Goal: Task Accomplishment & Management: Complete application form

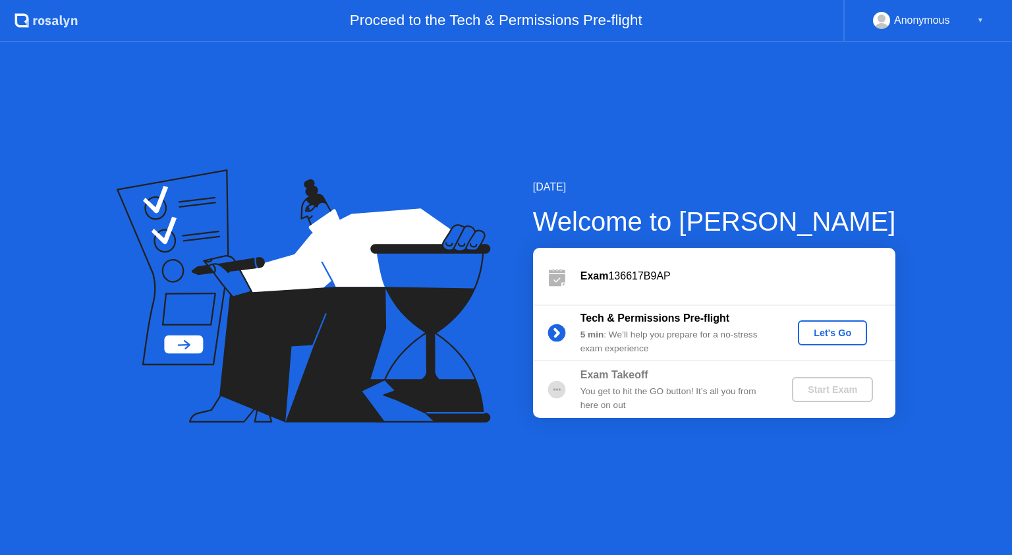
click at [837, 333] on div "Let's Go" at bounding box center [832, 332] width 59 height 11
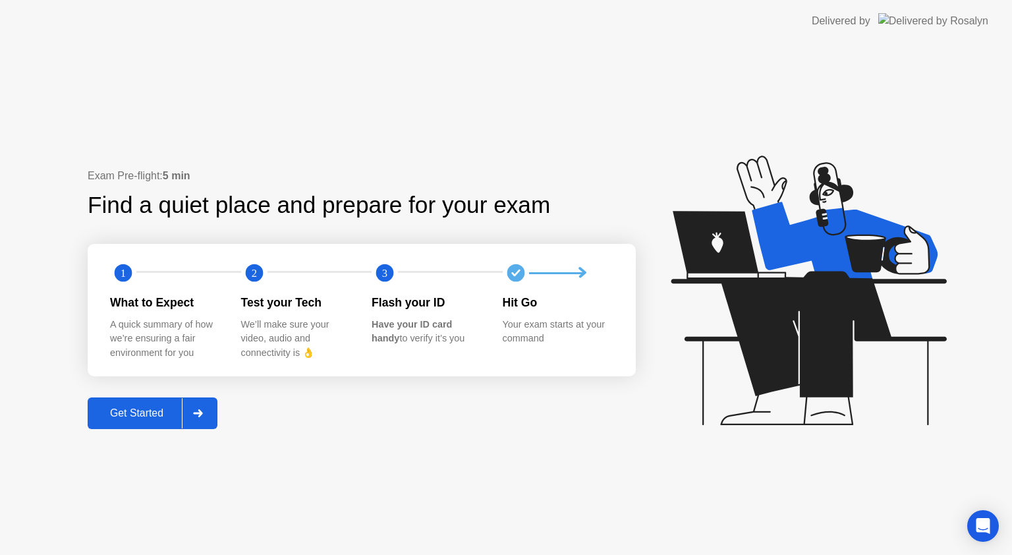
click at [142, 414] on div "Get Started" at bounding box center [137, 413] width 90 height 12
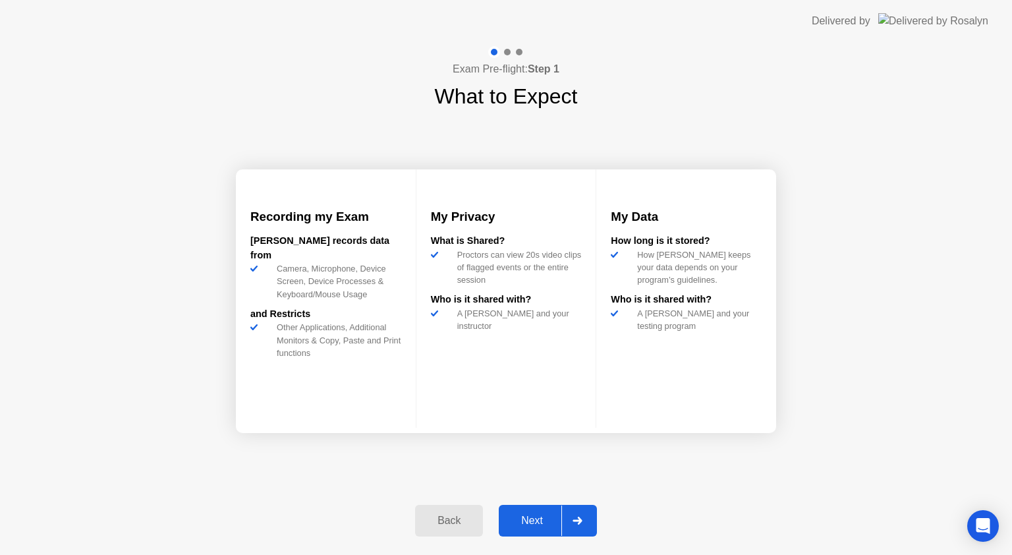
click at [519, 521] on div "Next" at bounding box center [532, 521] width 59 height 12
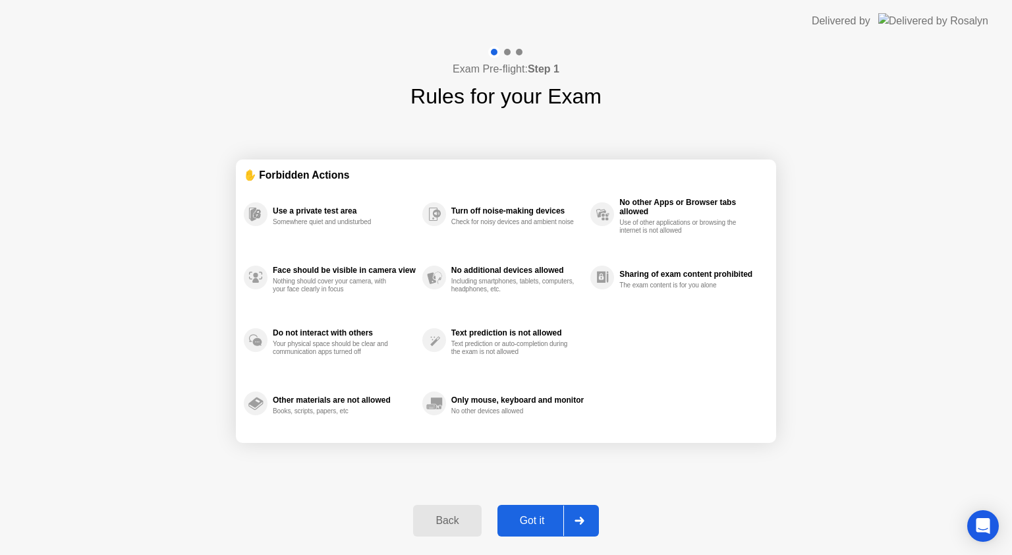
click at [519, 521] on div "Got it" at bounding box center [532, 521] width 62 height 12
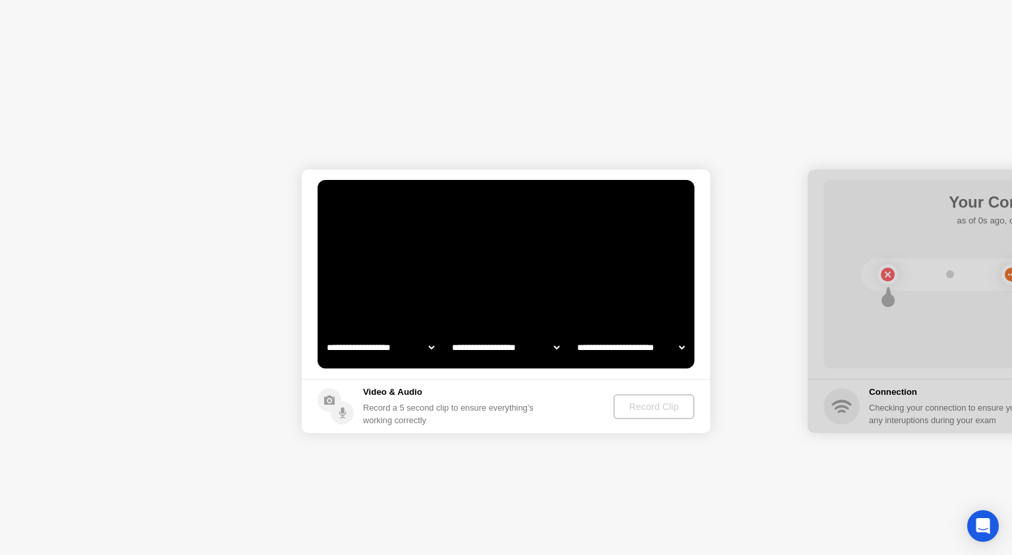
select select "**********"
select select "*******"
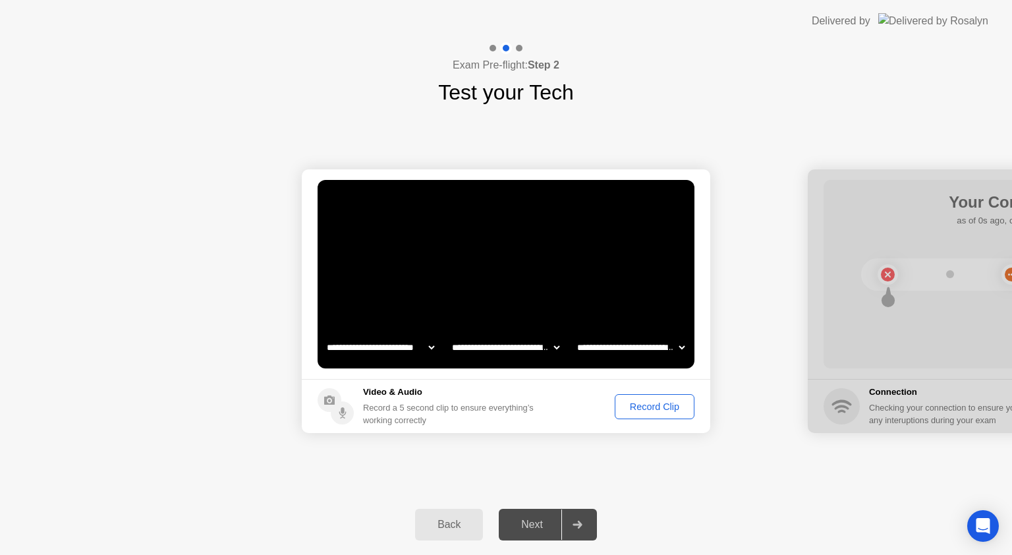
click at [650, 408] on div "Record Clip" at bounding box center [654, 406] width 71 height 11
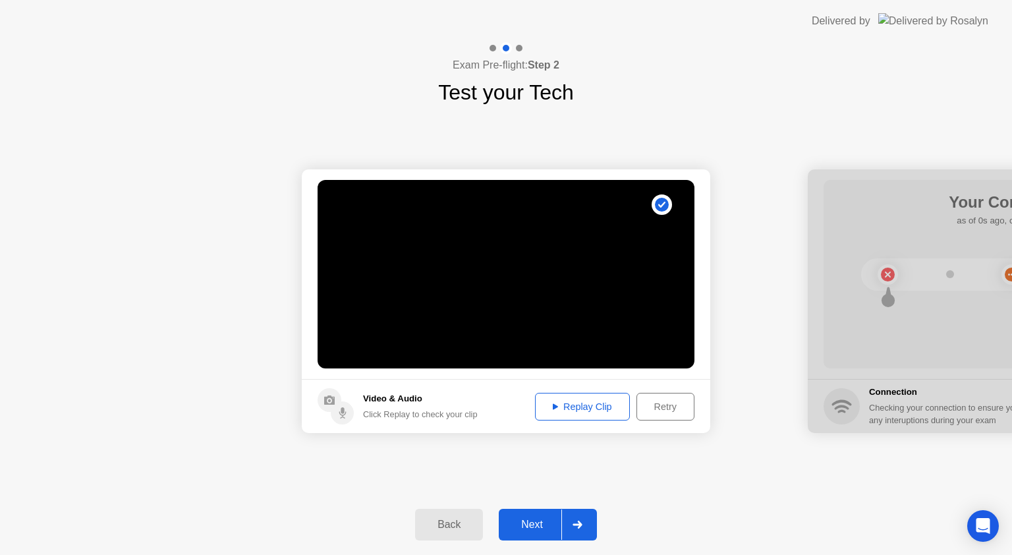
click at [771, 459] on div "**********" at bounding box center [506, 301] width 1012 height 386
drag, startPoint x: 874, startPoint y: 376, endPoint x: 706, endPoint y: 394, distance: 169.0
drag, startPoint x: 518, startPoint y: 40, endPoint x: 521, endPoint y: 50, distance: 11.0
click at [518, 42] on header "Delivered by" at bounding box center [506, 21] width 1012 height 42
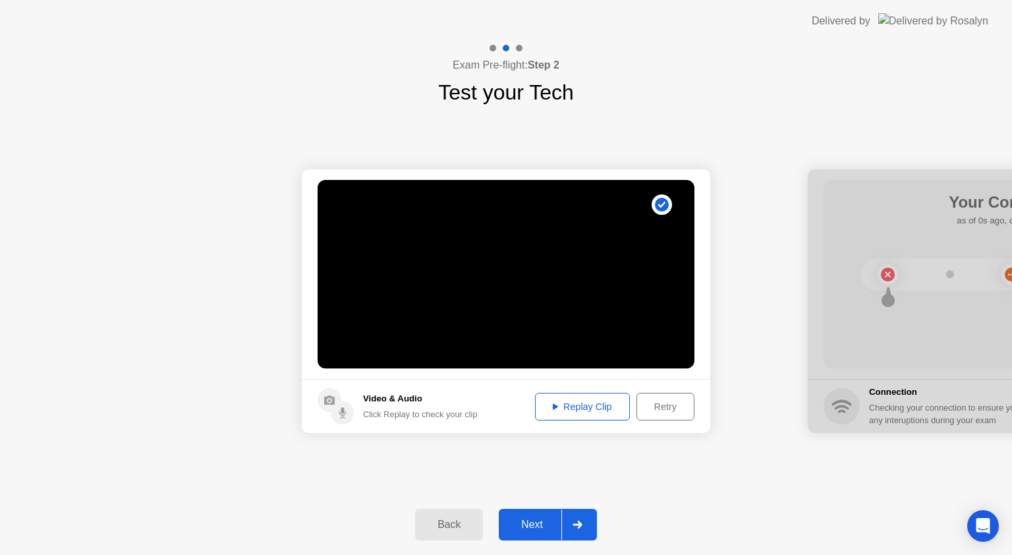
click at [521, 50] on div at bounding box center [519, 48] width 7 height 7
click at [362, 400] on div "Video & Audio Click Replay to check your clip" at bounding box center [398, 406] width 160 height 36
click at [594, 414] on button "Replay Clip" at bounding box center [582, 407] width 95 height 28
click at [534, 519] on div "Next" at bounding box center [532, 525] width 59 height 12
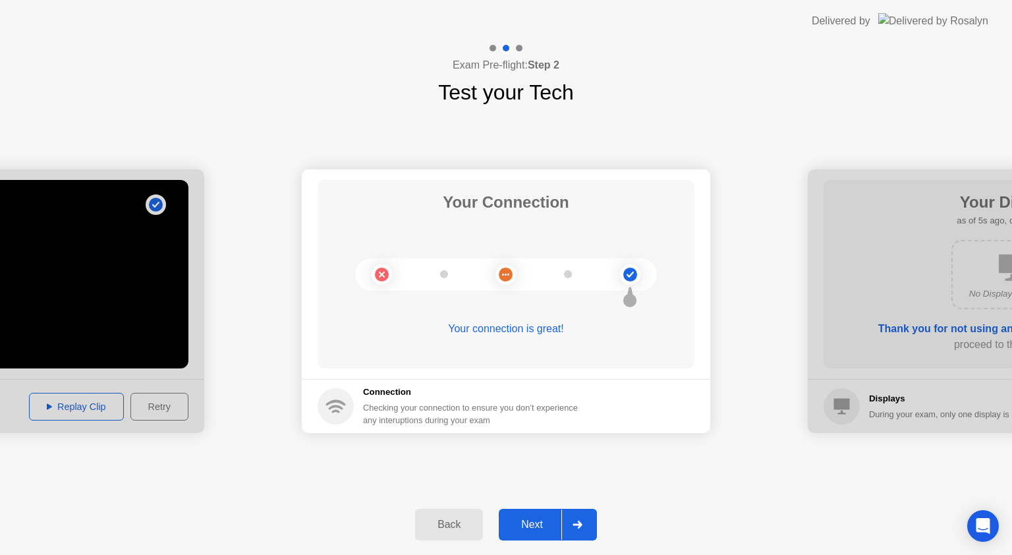
click at [534, 519] on div "Next" at bounding box center [532, 525] width 59 height 12
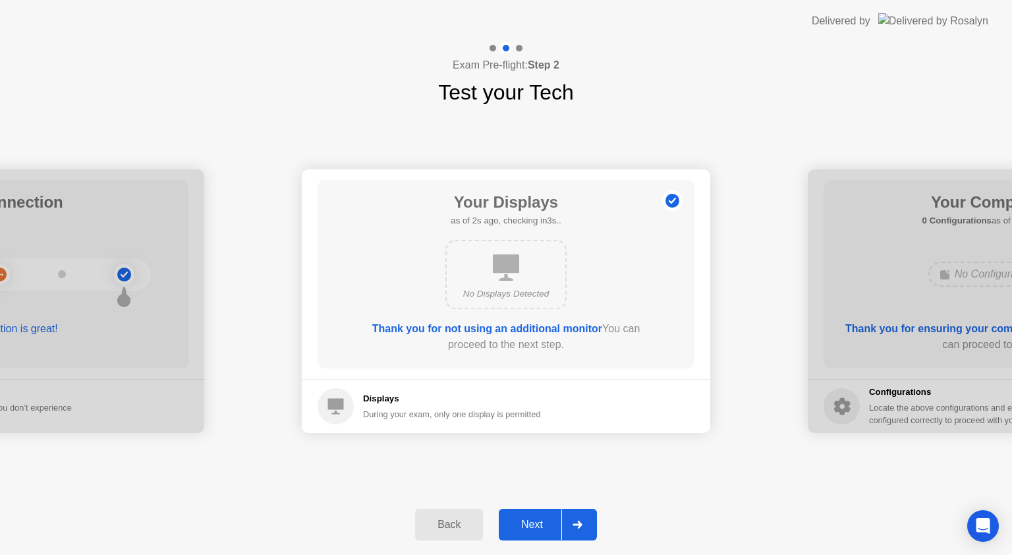
click at [530, 526] on div "Next" at bounding box center [532, 525] width 59 height 12
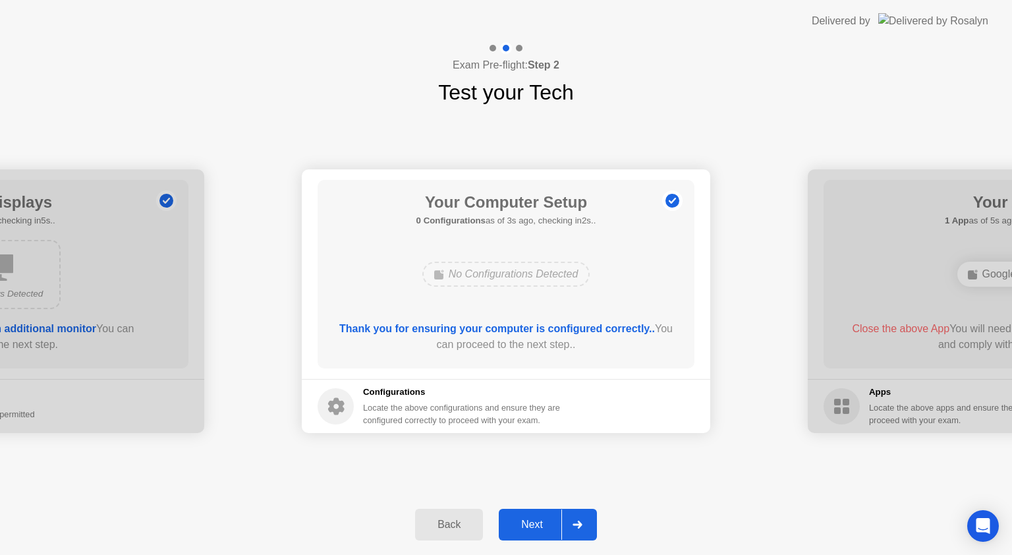
click at [530, 526] on div "Next" at bounding box center [532, 525] width 59 height 12
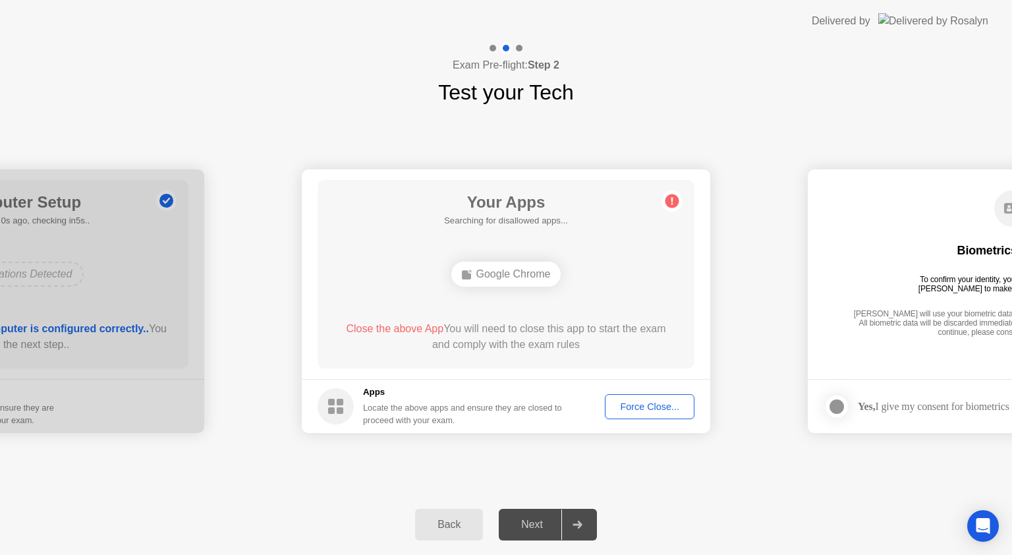
click at [749, 485] on div "**********" at bounding box center [506, 301] width 1012 height 386
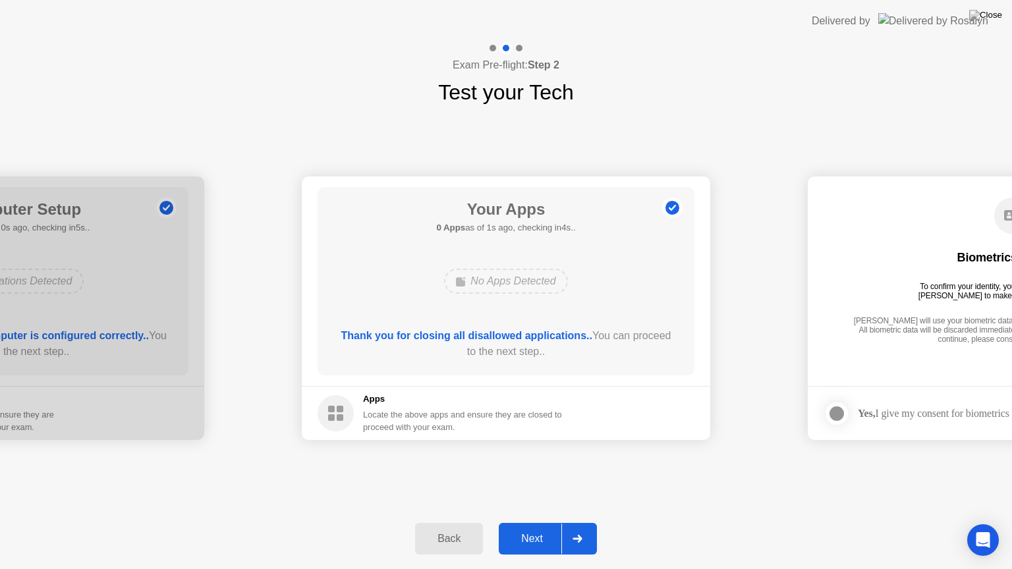
click at [533, 538] on div "Next" at bounding box center [532, 539] width 59 height 12
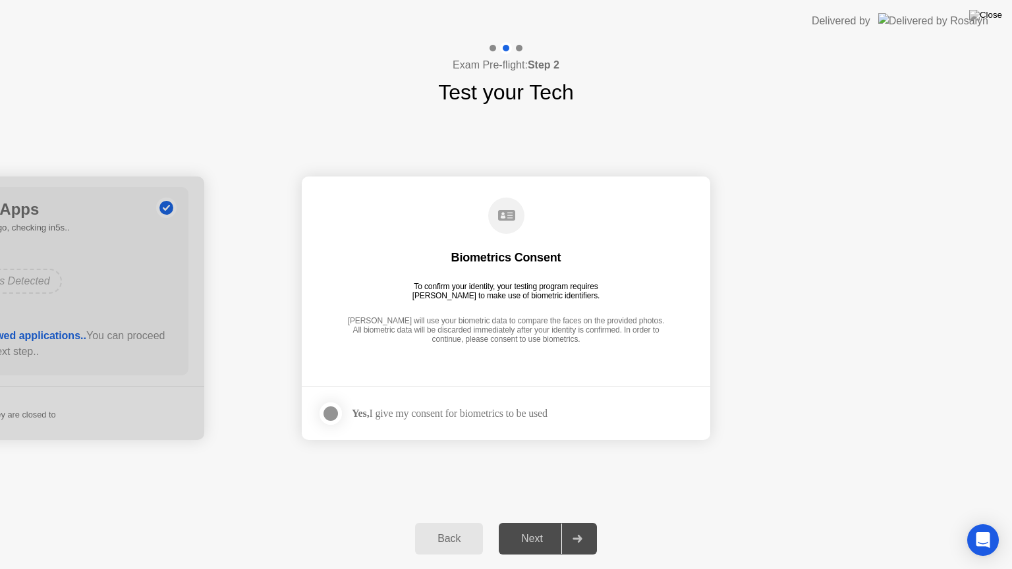
click at [409, 414] on div "Yes, I give my consent for biometrics to be used" at bounding box center [450, 413] width 196 height 13
click at [330, 409] on div at bounding box center [331, 414] width 16 height 16
click at [544, 543] on div "Next" at bounding box center [532, 539] width 59 height 12
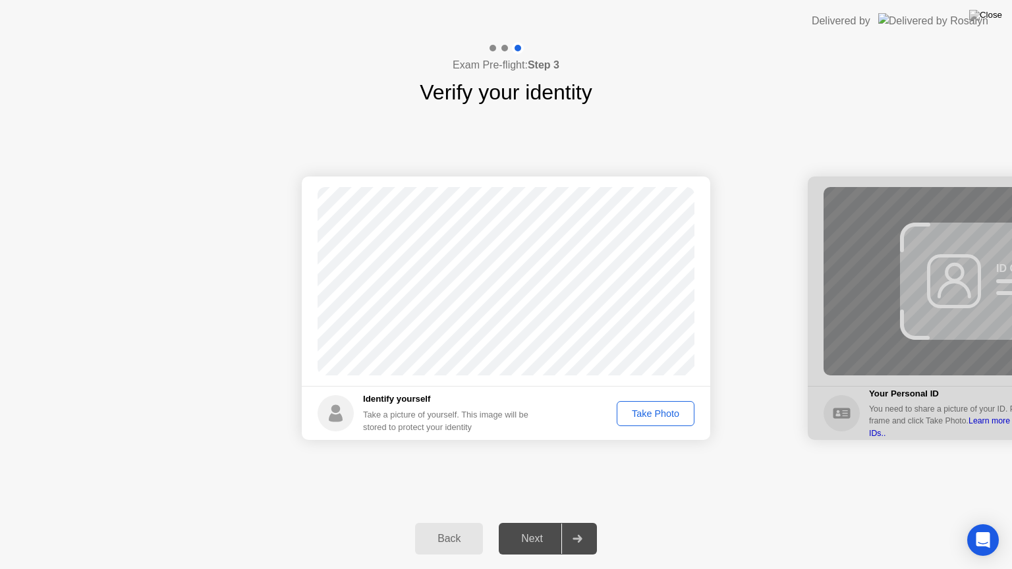
click at [667, 409] on div "Take Photo" at bounding box center [655, 414] width 69 height 11
click at [527, 542] on div "Next" at bounding box center [532, 539] width 59 height 12
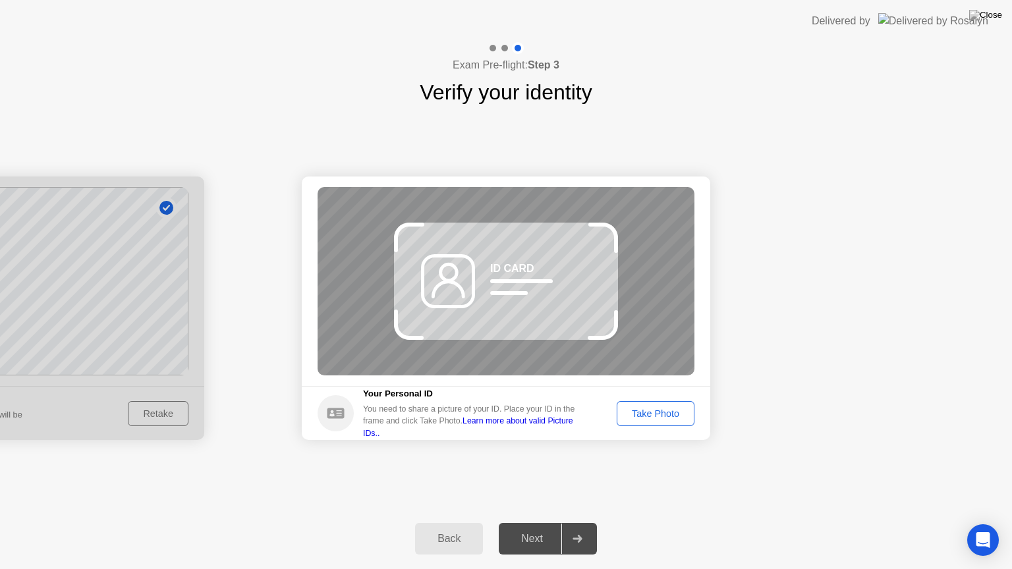
click at [628, 419] on div "Take Photo" at bounding box center [655, 414] width 69 height 11
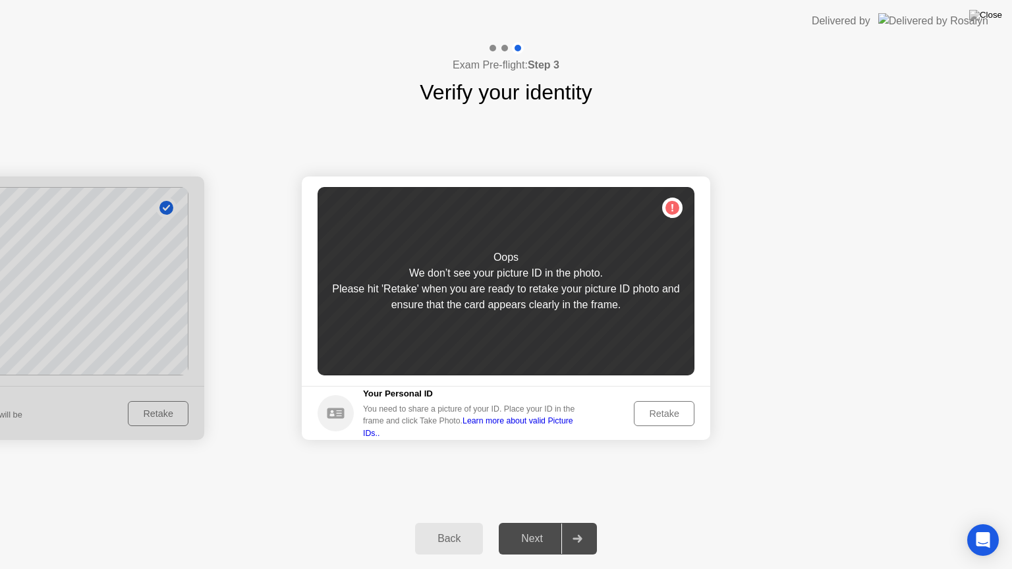
click at [664, 409] on div "Retake" at bounding box center [663, 414] width 51 height 11
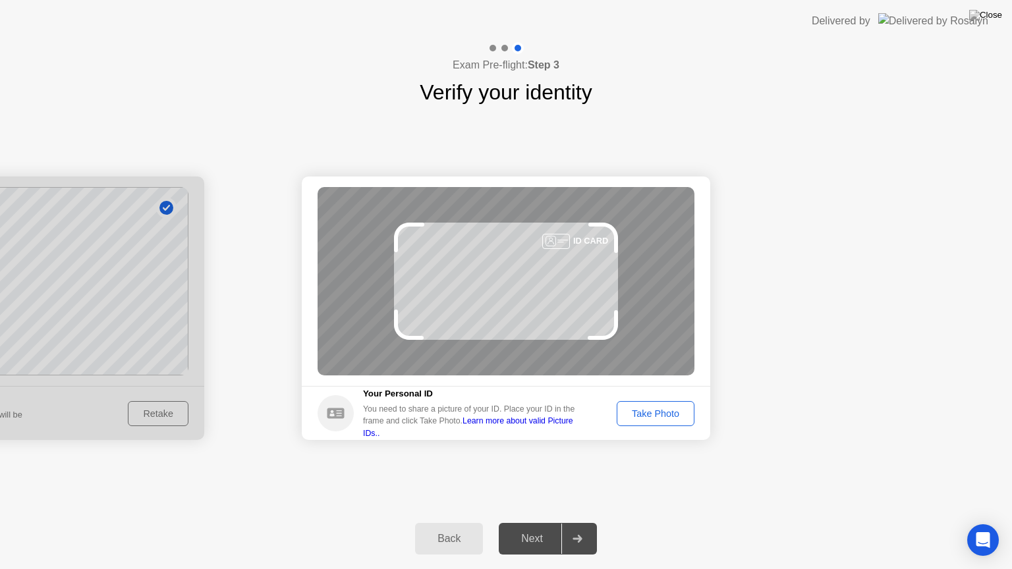
click at [672, 418] on div "Take Photo" at bounding box center [655, 414] width 69 height 11
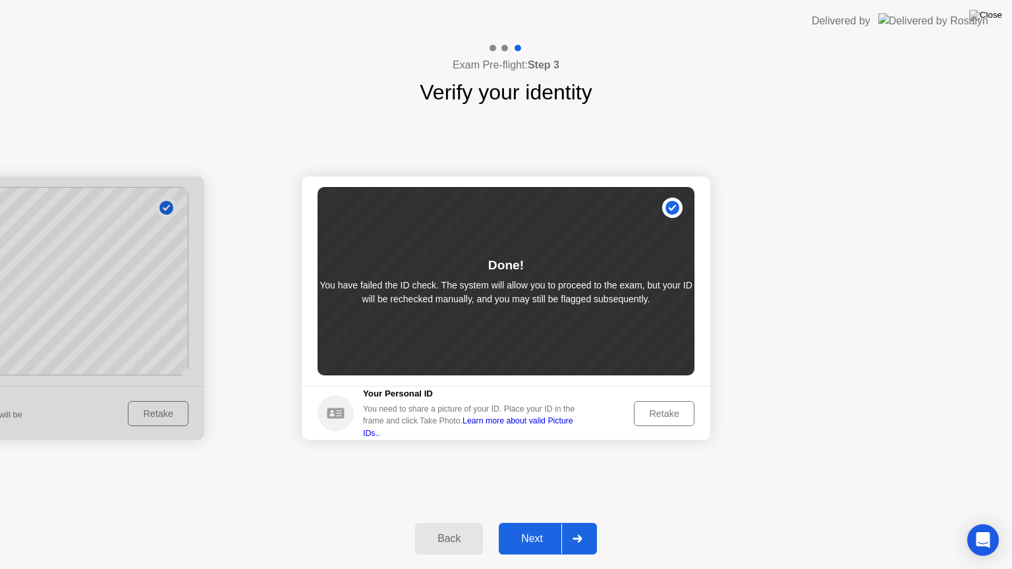
click at [685, 416] on div "Retake" at bounding box center [663, 414] width 51 height 11
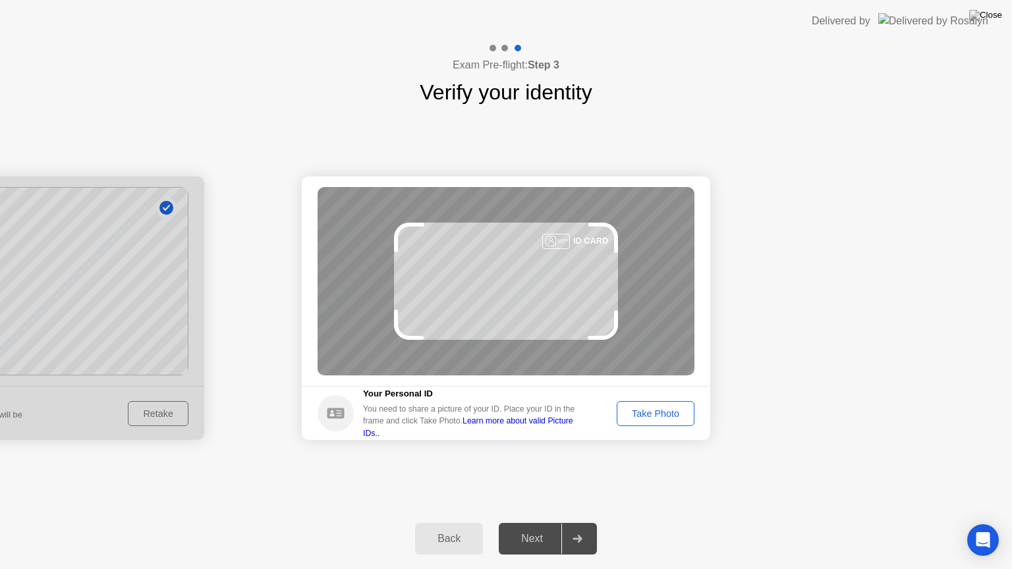
click at [652, 410] on div "Take Photo" at bounding box center [655, 414] width 69 height 11
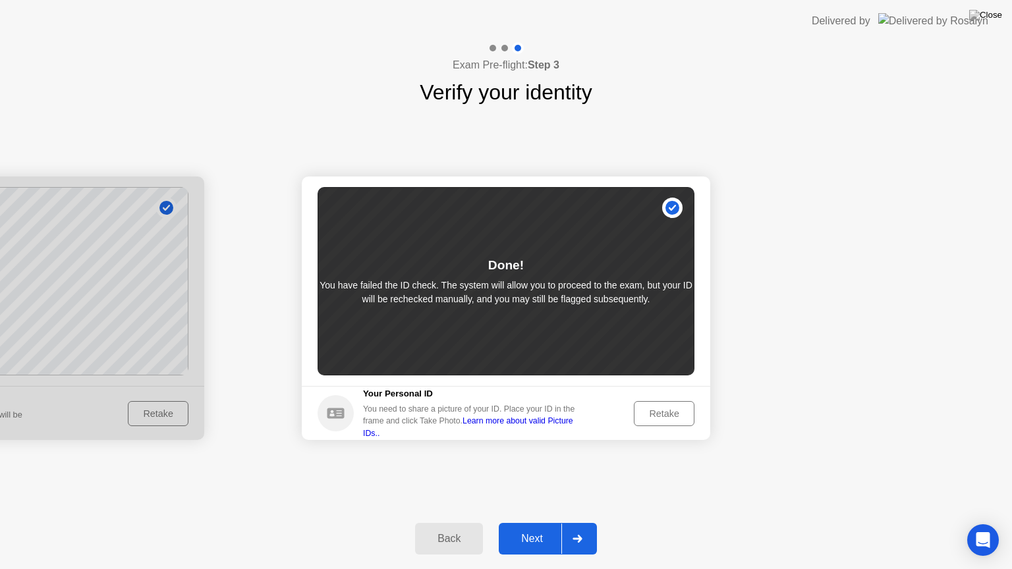
click at [533, 543] on div "Next" at bounding box center [532, 539] width 59 height 12
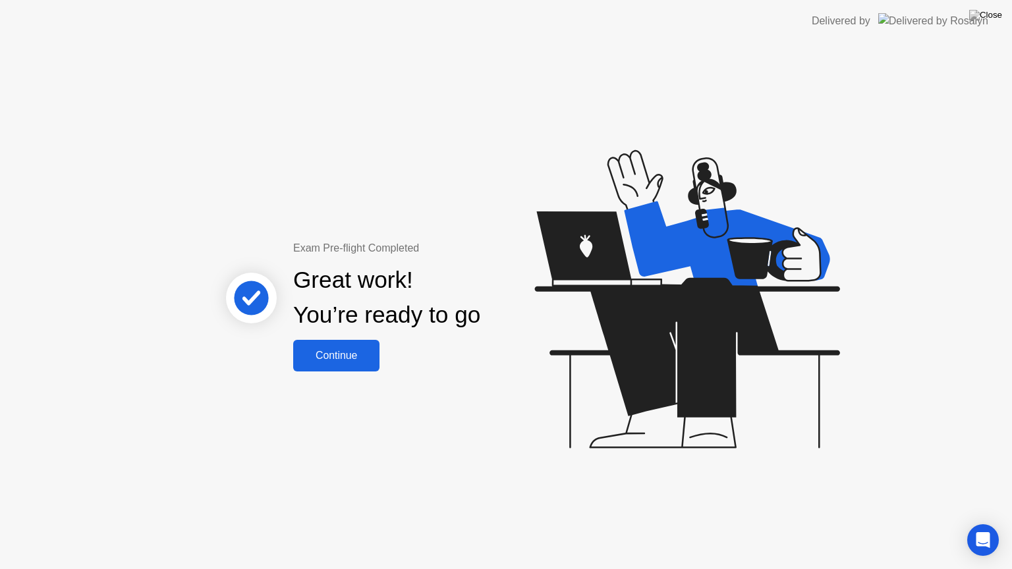
click at [364, 359] on div "Continue" at bounding box center [336, 356] width 78 height 12
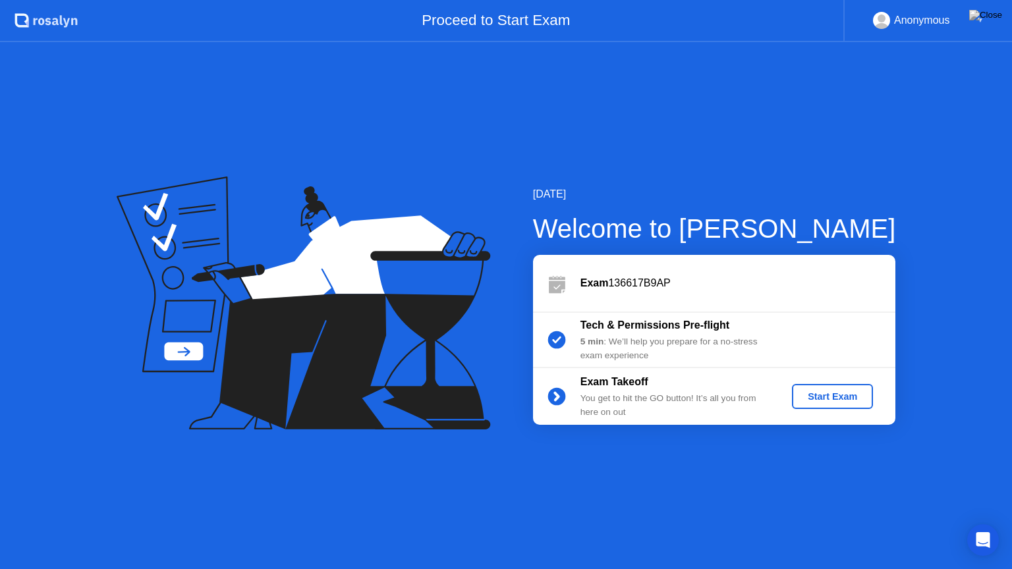
click at [847, 399] on div "Start Exam" at bounding box center [832, 396] width 71 height 11
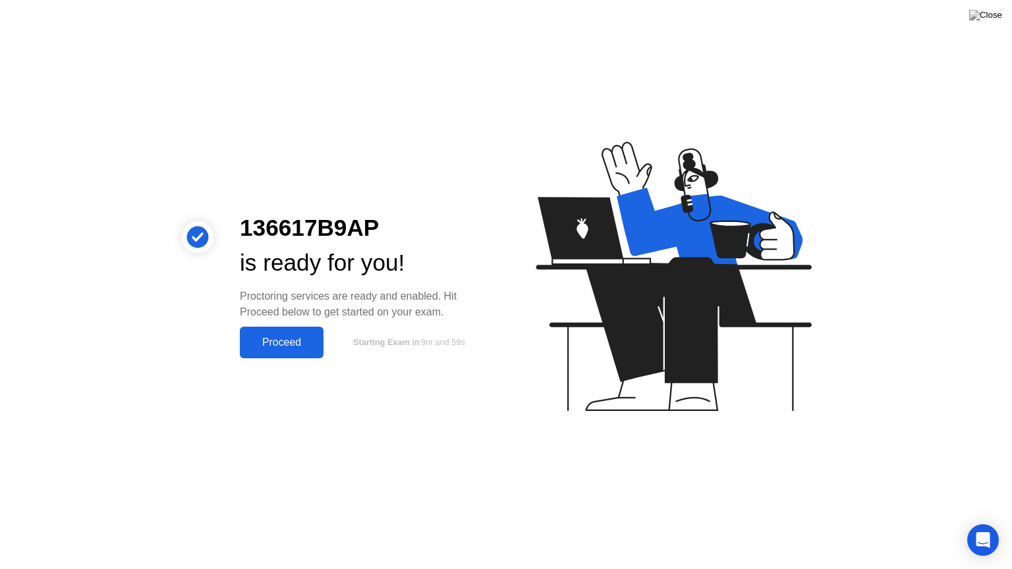
click at [308, 345] on div "Proceed" at bounding box center [282, 343] width 76 height 12
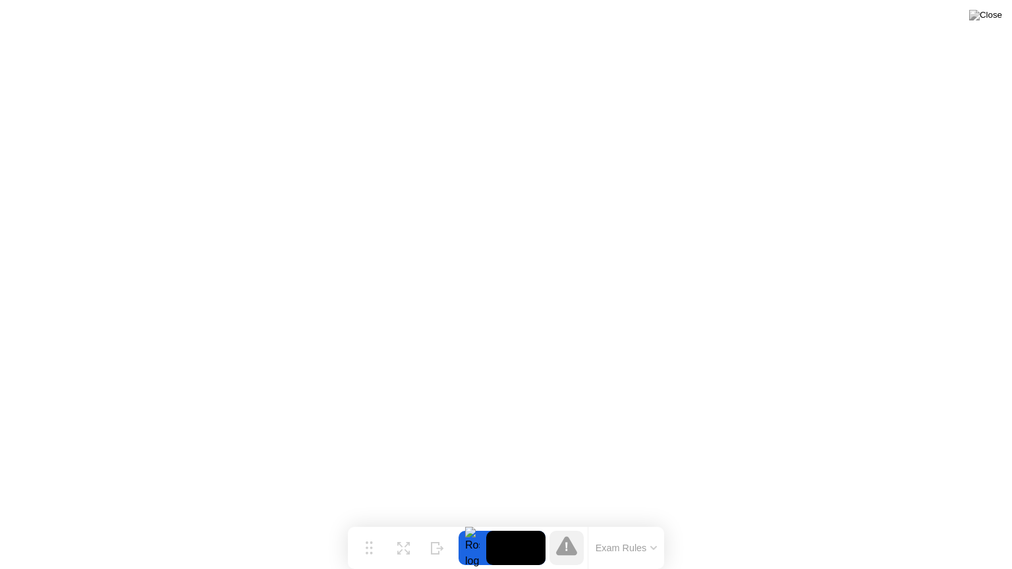
click at [640, 550] on button "Exam Rules" at bounding box center [627, 548] width 70 height 12
